Goal: Information Seeking & Learning: Check status

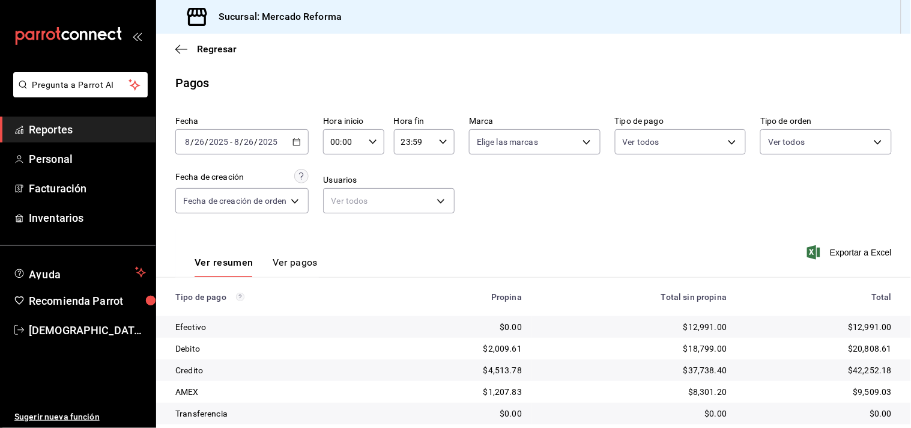
scroll to position [124, 0]
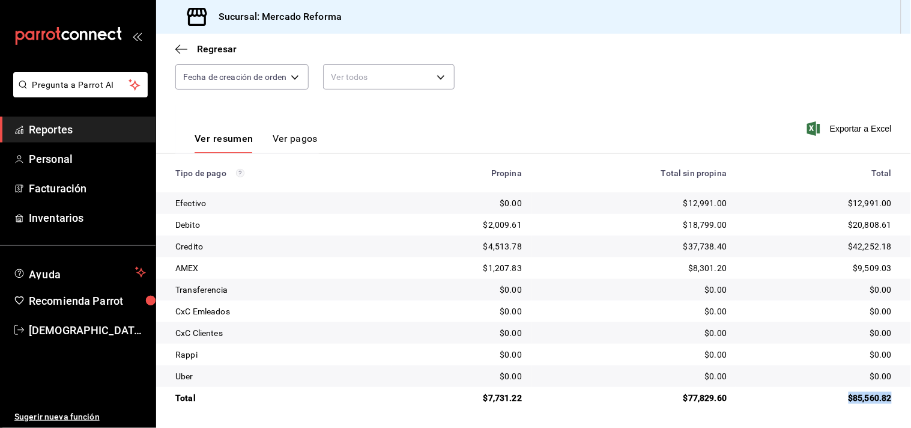
click at [47, 126] on span "Reportes" at bounding box center [87, 129] width 117 height 16
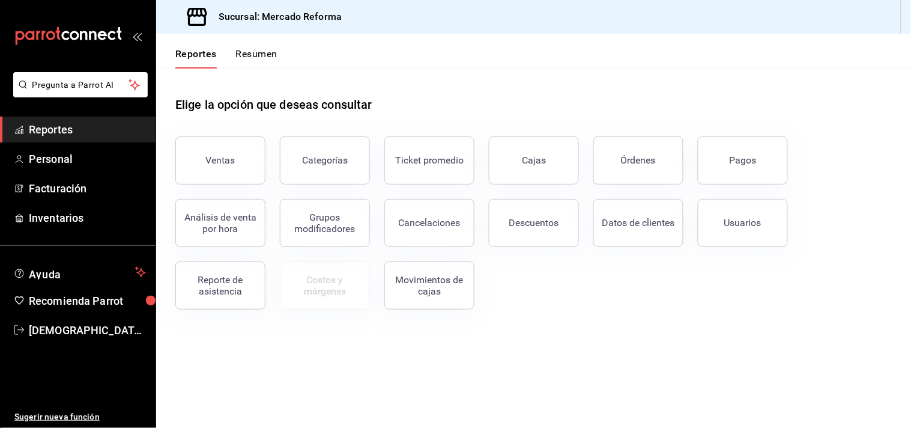
click at [244, 158] on button "Ventas" at bounding box center [220, 160] width 90 height 48
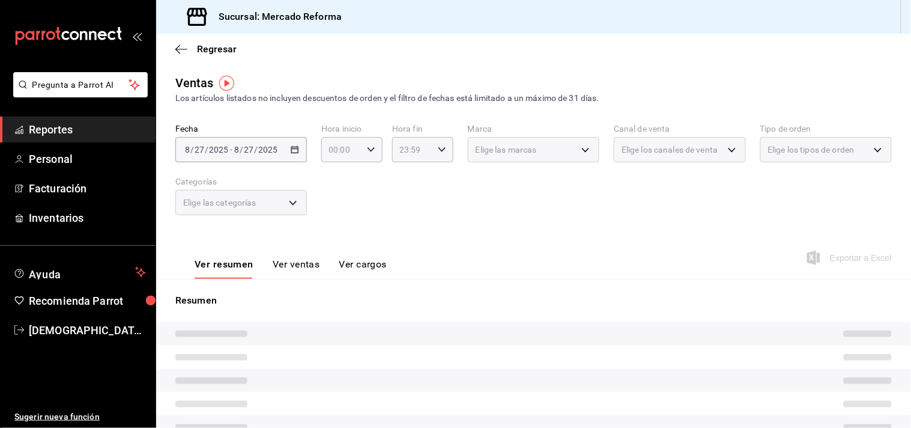
click at [243, 158] on div "[DATE] [DATE] - [DATE] [DATE]" at bounding box center [241, 149] width 132 height 25
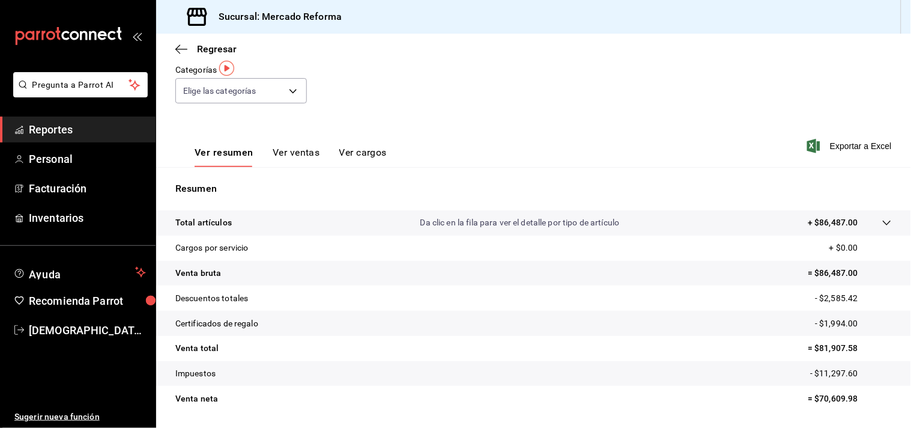
scroll to position [148, 0]
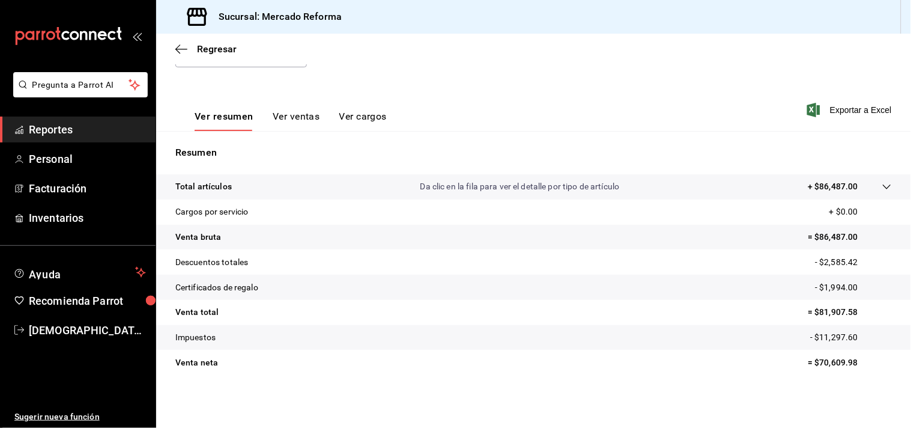
click at [48, 130] on span "Reportes" at bounding box center [87, 129] width 117 height 16
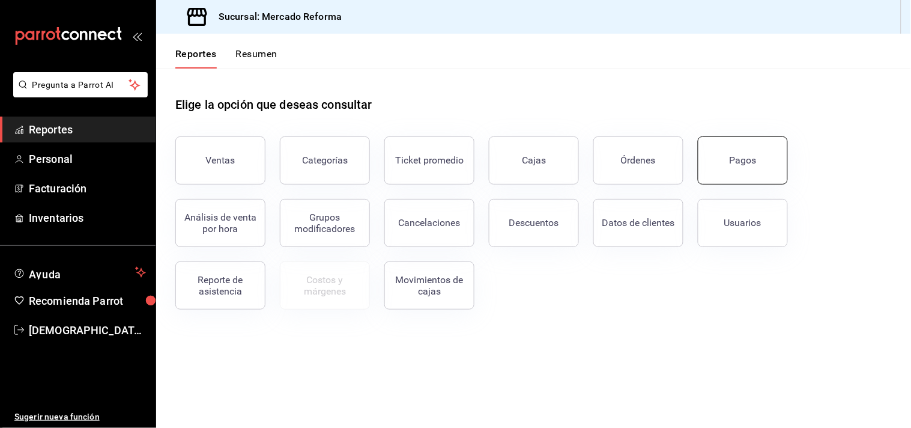
click at [713, 166] on button "Pagos" at bounding box center [743, 160] width 90 height 48
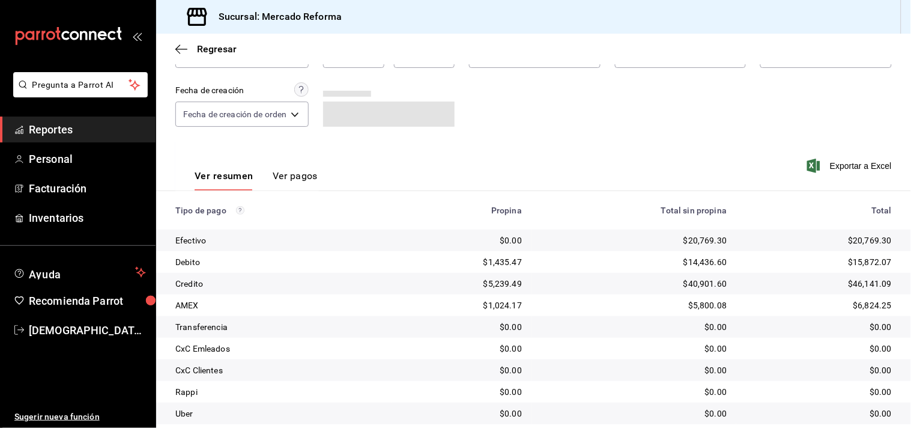
scroll to position [124, 0]
